Goal: Information Seeking & Learning: Learn about a topic

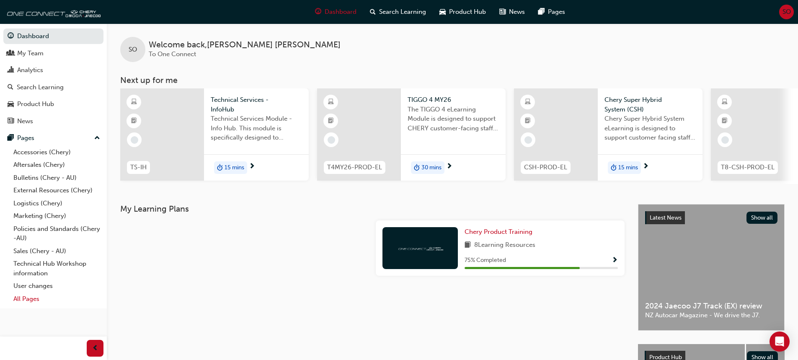
click at [13, 297] on link "All Pages" at bounding box center [56, 299] width 93 height 13
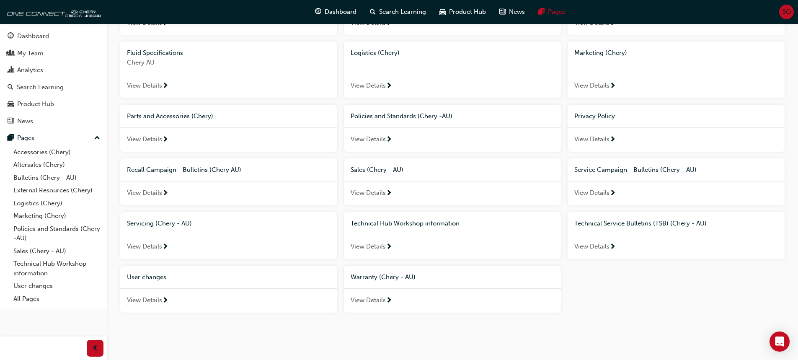
scroll to position [175, 0]
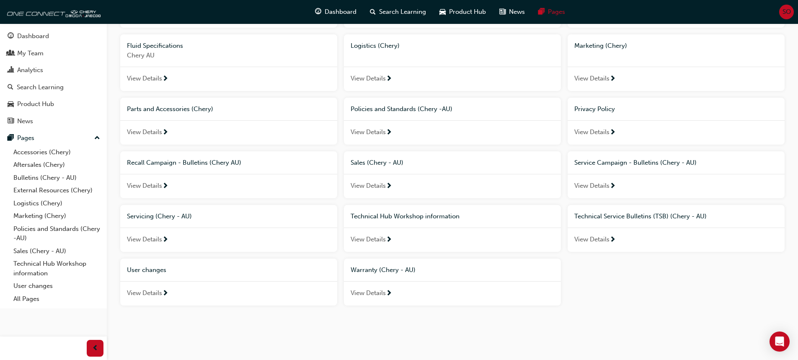
click at [374, 272] on span "Warranty (Chery - AU)" at bounding box center [383, 270] width 65 height 8
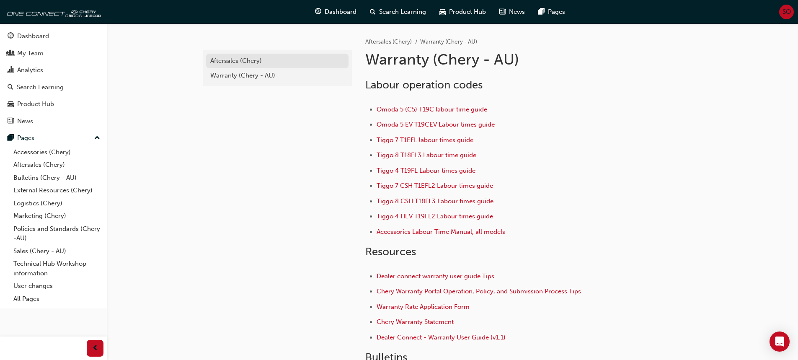
click at [243, 62] on div "Aftersales (Chery)" at bounding box center [277, 61] width 134 height 10
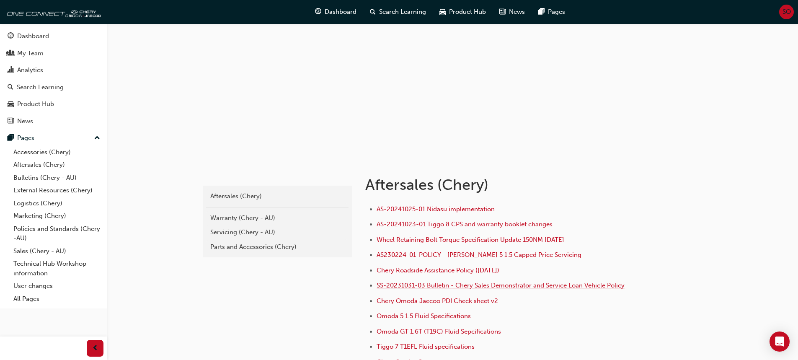
scroll to position [12, 0]
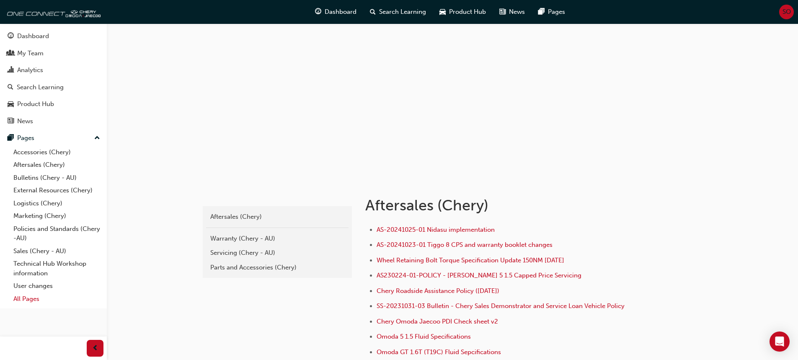
click at [24, 294] on link "All Pages" at bounding box center [56, 299] width 93 height 13
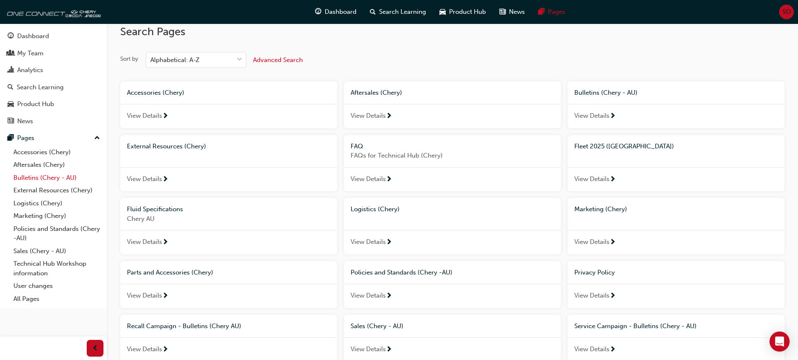
click at [23, 176] on link "Bulletins (Chery - AU)" at bounding box center [56, 177] width 93 height 13
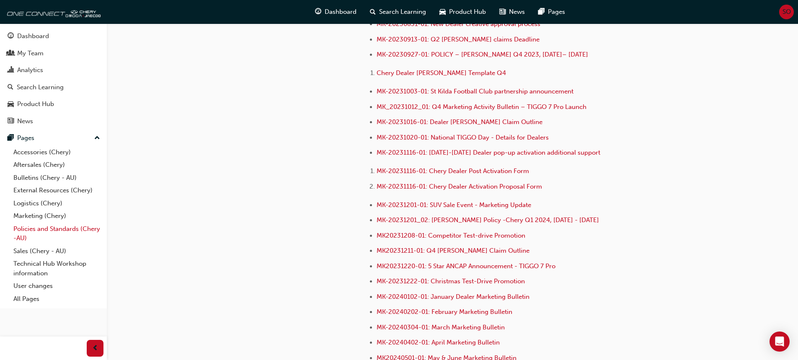
scroll to position [1676, 0]
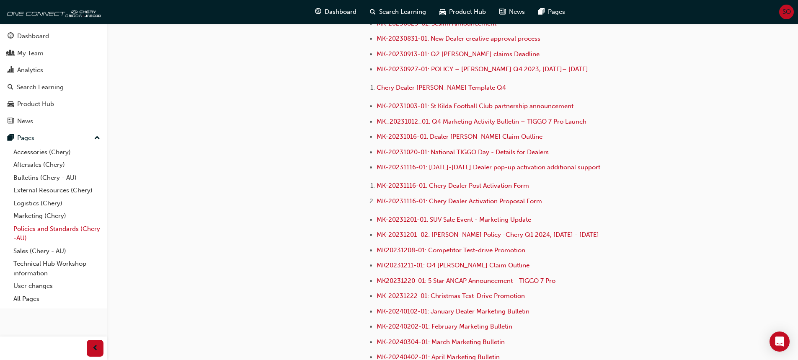
click at [33, 228] on link "Policies and Standards (Chery -AU)" at bounding box center [56, 234] width 93 height 22
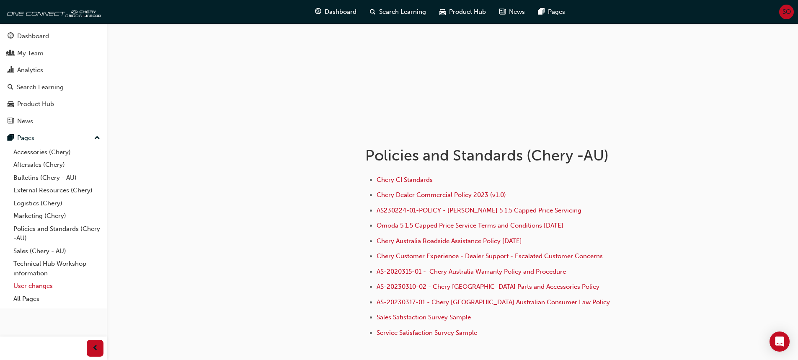
scroll to position [122, 0]
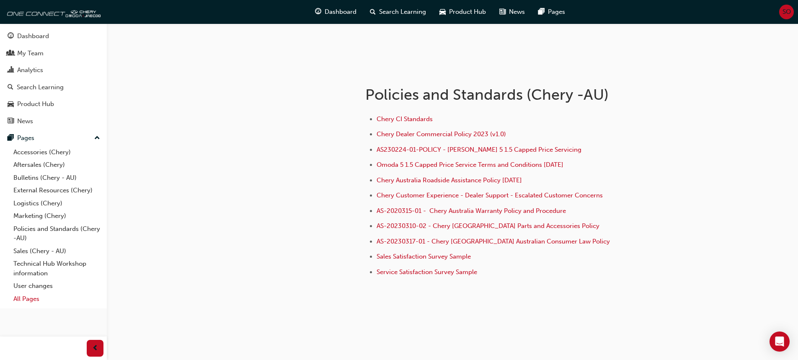
click at [24, 298] on link "All Pages" at bounding box center [56, 299] width 93 height 13
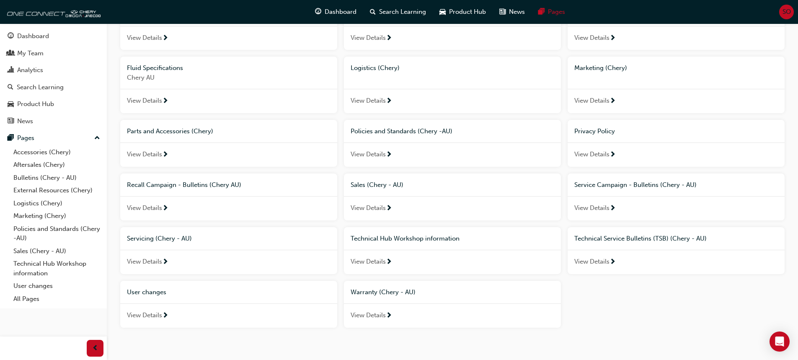
scroll to position [91, 0]
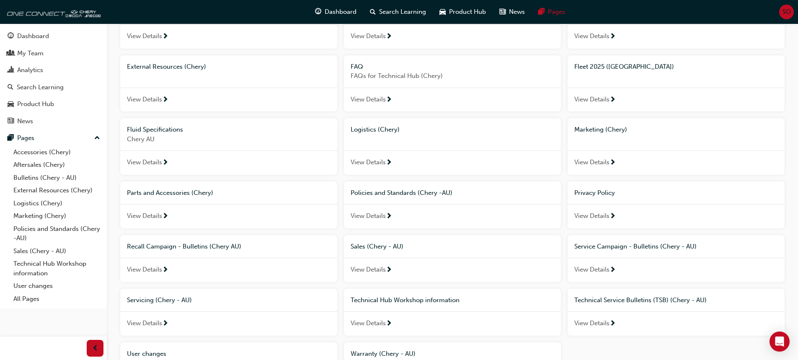
click at [600, 299] on span "Technical Service Bulletins (TSB) (Chery - AU)" at bounding box center [641, 300] width 132 height 8
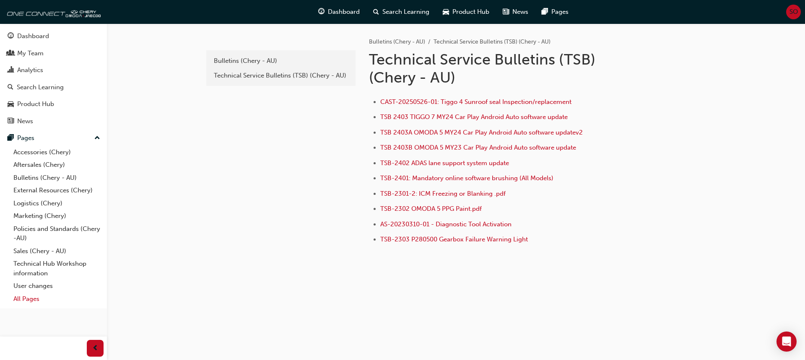
click at [38, 297] on link "All Pages" at bounding box center [56, 299] width 93 height 13
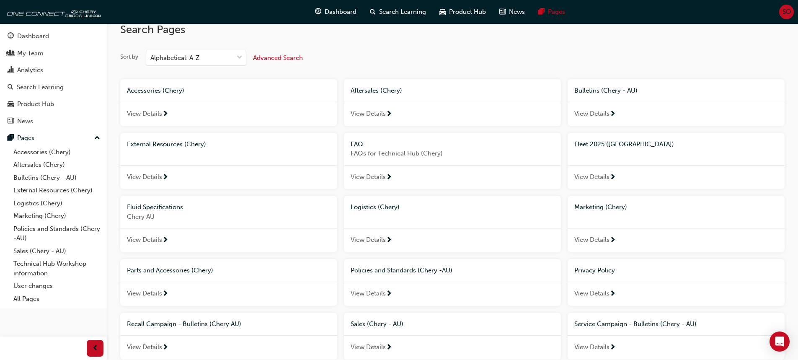
scroll to position [168, 0]
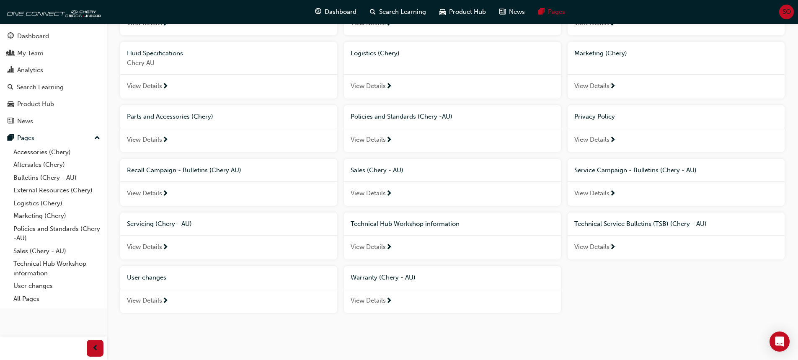
click at [425, 278] on div "Warranty (Chery - AU)" at bounding box center [453, 278] width 204 height 10
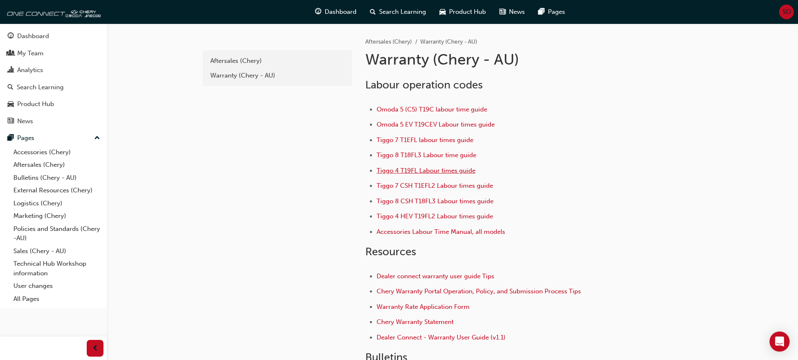
click at [417, 172] on span "Tiggo 4 T19FL Labour times guide" at bounding box center [426, 171] width 99 height 8
